Goal: Check status: Check status

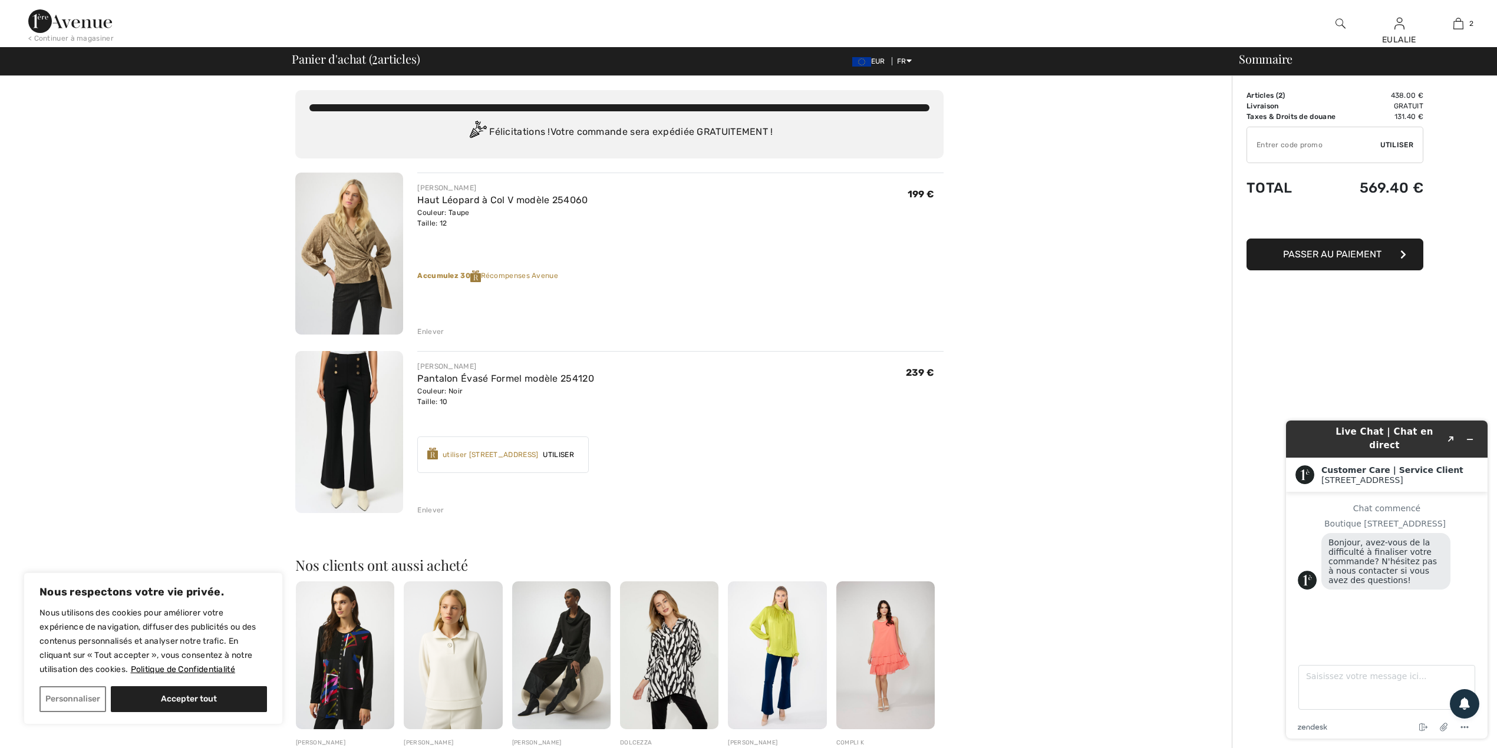
click at [351, 239] on img at bounding box center [349, 254] width 108 height 162
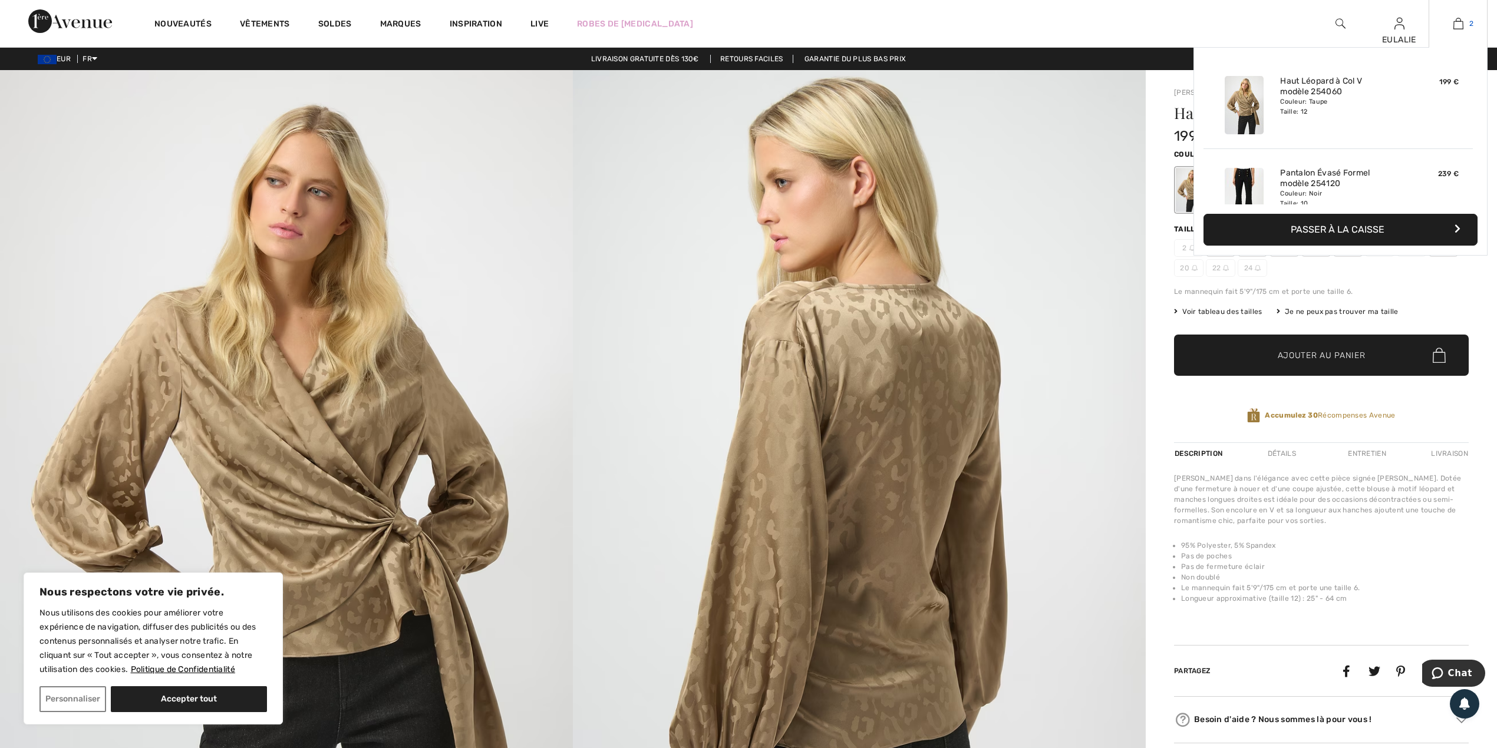
click at [1457, 24] on img at bounding box center [1458, 23] width 10 height 14
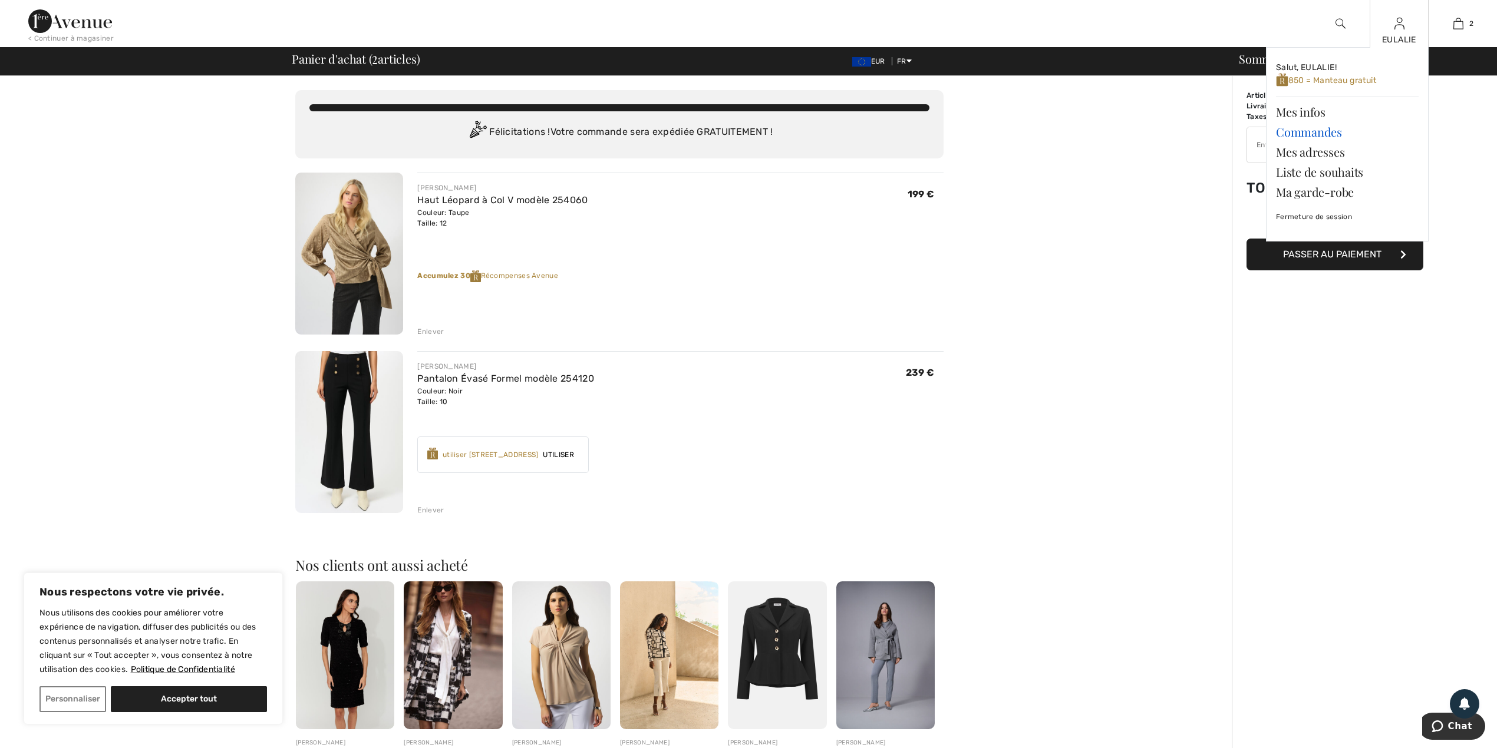
click at [1316, 125] on link "Commandes" at bounding box center [1347, 132] width 143 height 20
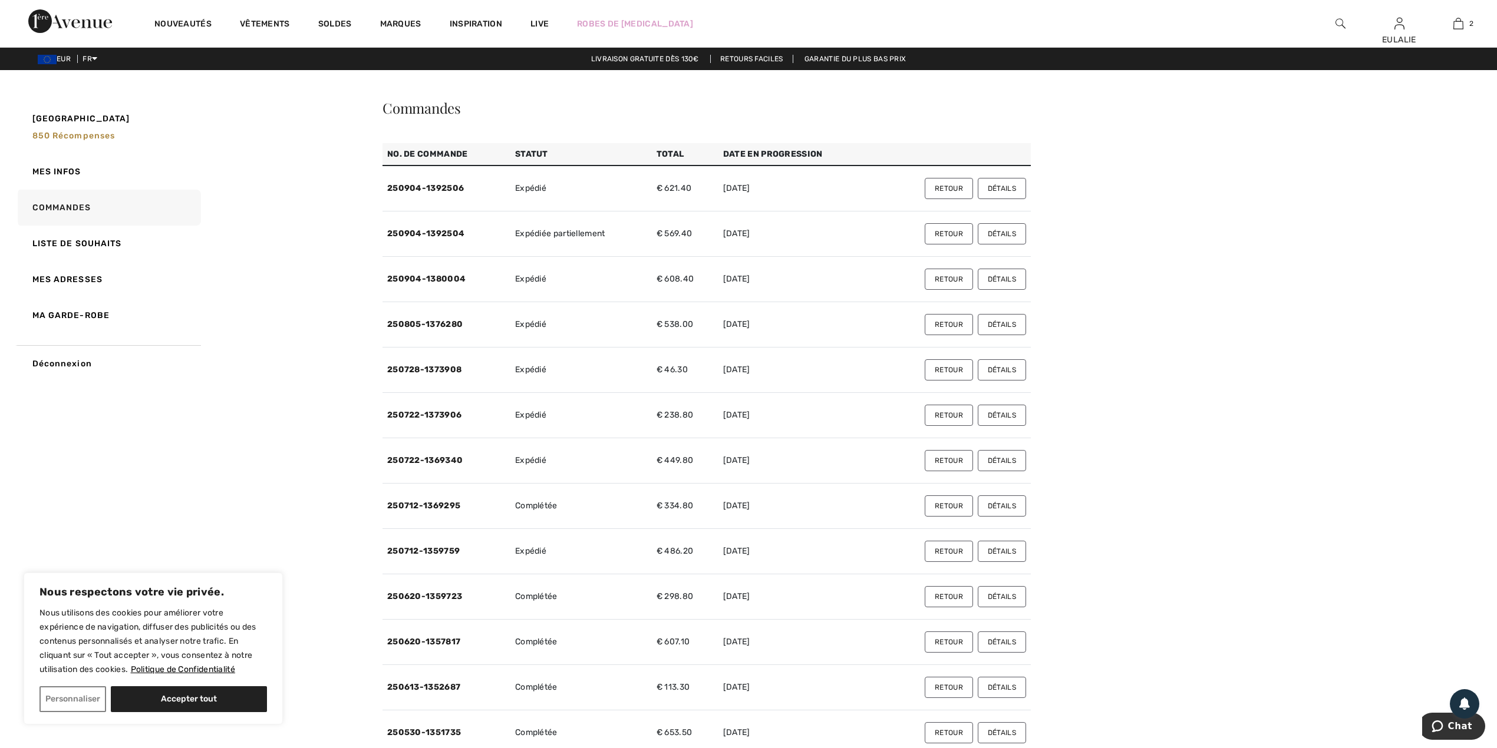
click at [1006, 328] on button "Détails" at bounding box center [1001, 324] width 48 height 21
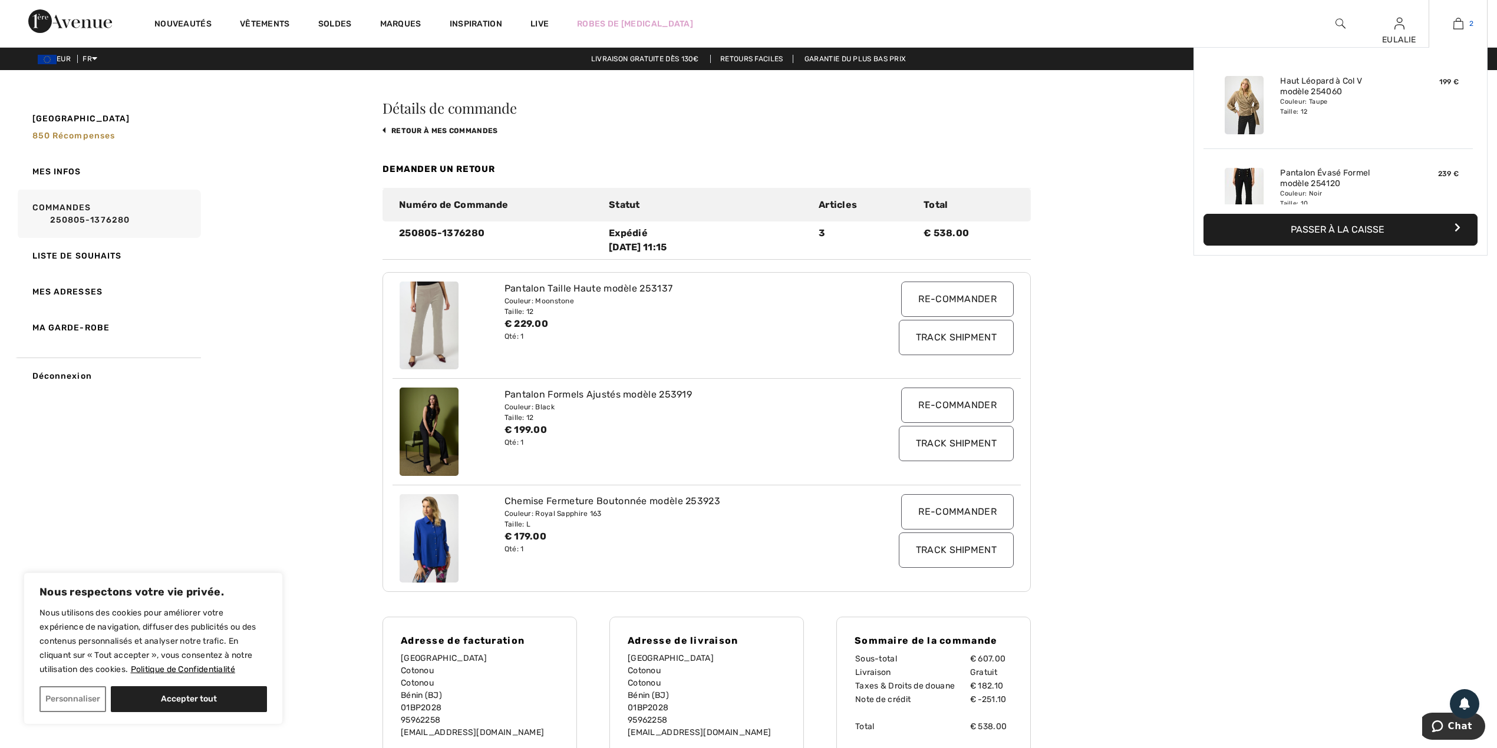
click at [1453, 24] on img at bounding box center [1458, 23] width 10 height 14
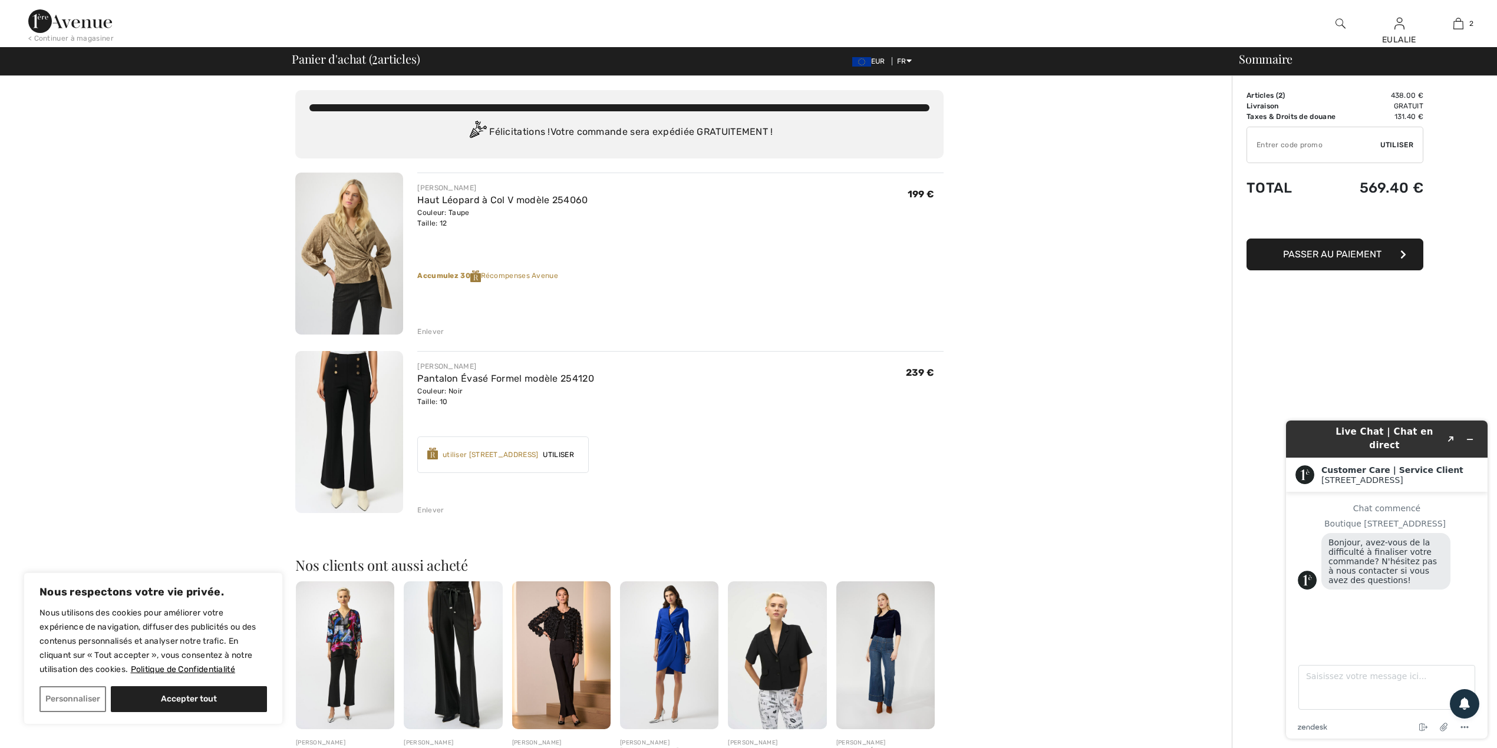
click at [1262, 438] on div "Vous n'êtes qu'à 0.00 € de la LIVRAISON GRATUITE! Continuer à magasiner > Félic…" at bounding box center [751, 547] width 1489 height 942
click at [1033, 365] on div "Vous n'êtes qu'à 0.00 € de la LIVRAISON GRATUITE! Continuer à magasiner > Félic…" at bounding box center [619, 547] width 1224 height 942
click at [203, 236] on div "Vous n'êtes qu'à 0.00 € de la LIVRAISON GRATUITE! Continuer à magasiner > Félic…" at bounding box center [619, 547] width 1224 height 942
